Goal: Go to known website: Access a specific website the user already knows

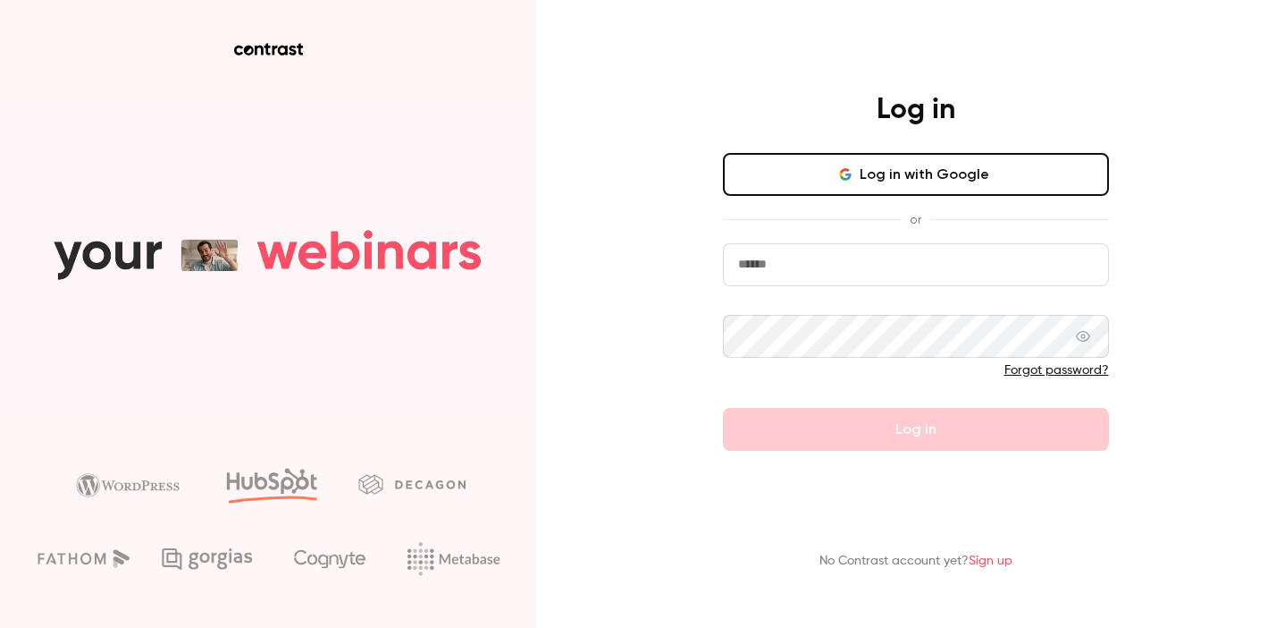
click at [872, 177] on button "Log in with Google" at bounding box center [916, 174] width 386 height 43
